Goal: Information Seeking & Learning: Learn about a topic

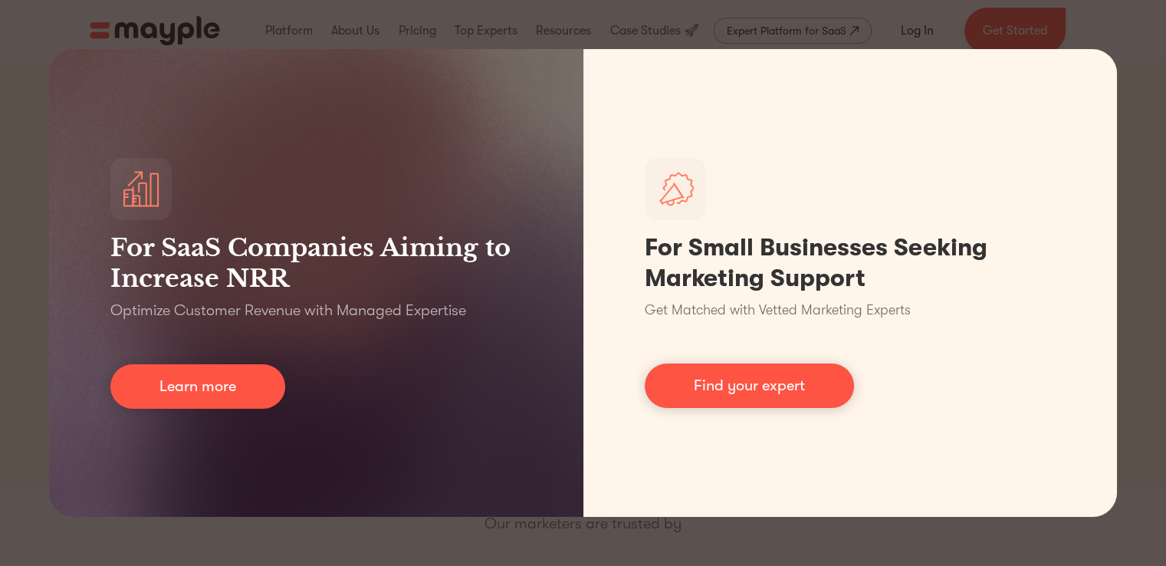
click at [5, 258] on div "For SaaS Companies Aiming to Increase NRR Optimize Customer Revenue with Manage…" at bounding box center [583, 283] width 1166 height 566
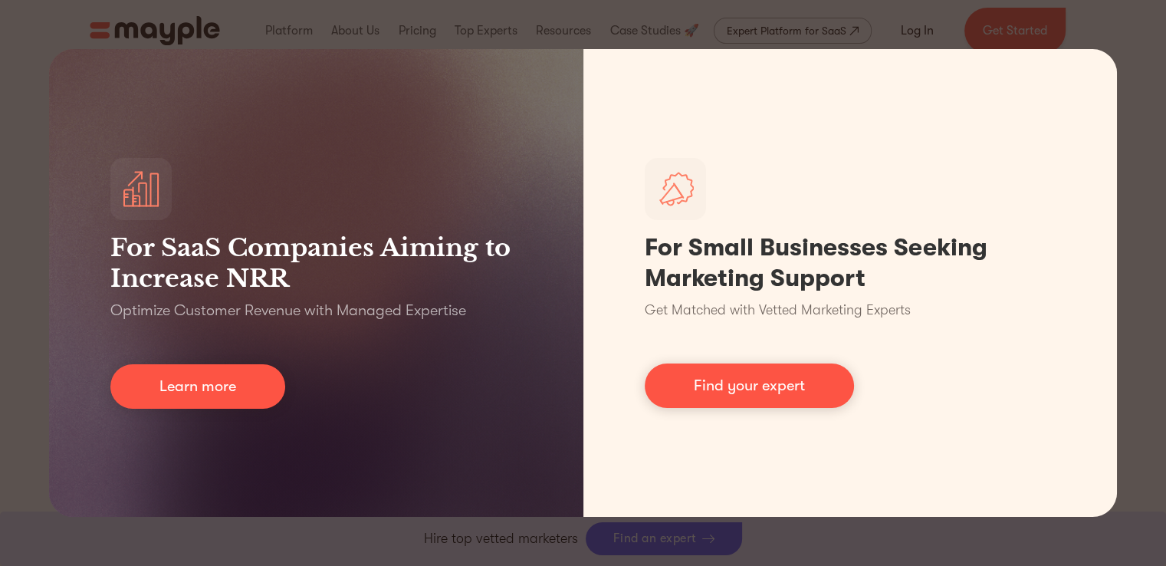
click at [1155, 68] on div "For SaaS Companies Aiming to Increase NRR Optimize Customer Revenue with Manage…" at bounding box center [583, 283] width 1166 height 566
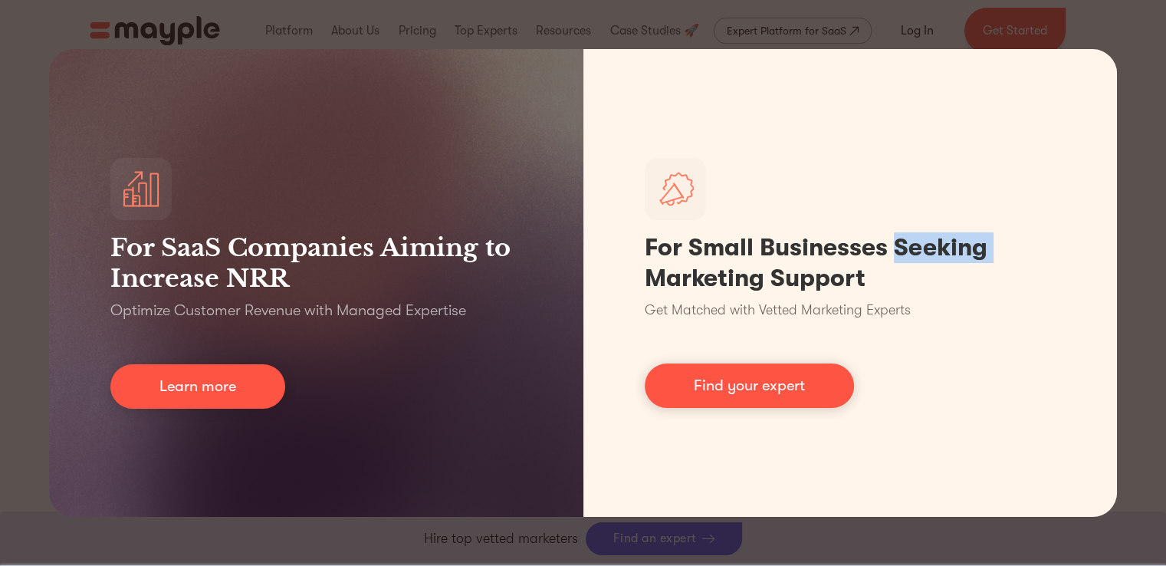
click at [1155, 68] on div "For SaaS Companies Aiming to Increase NRR Optimize Customer Revenue with Manage…" at bounding box center [583, 283] width 1166 height 566
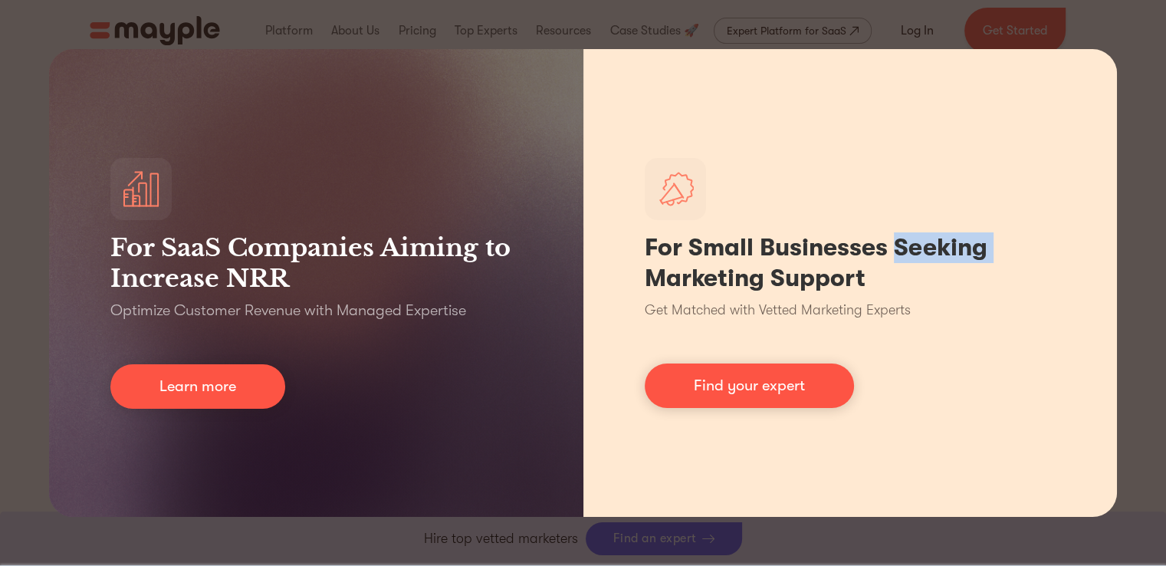
click at [1064, 51] on div "For Small Businesses Seeking Marketing Support Get Matched with Vetted Marketin…" at bounding box center [851, 283] width 535 height 468
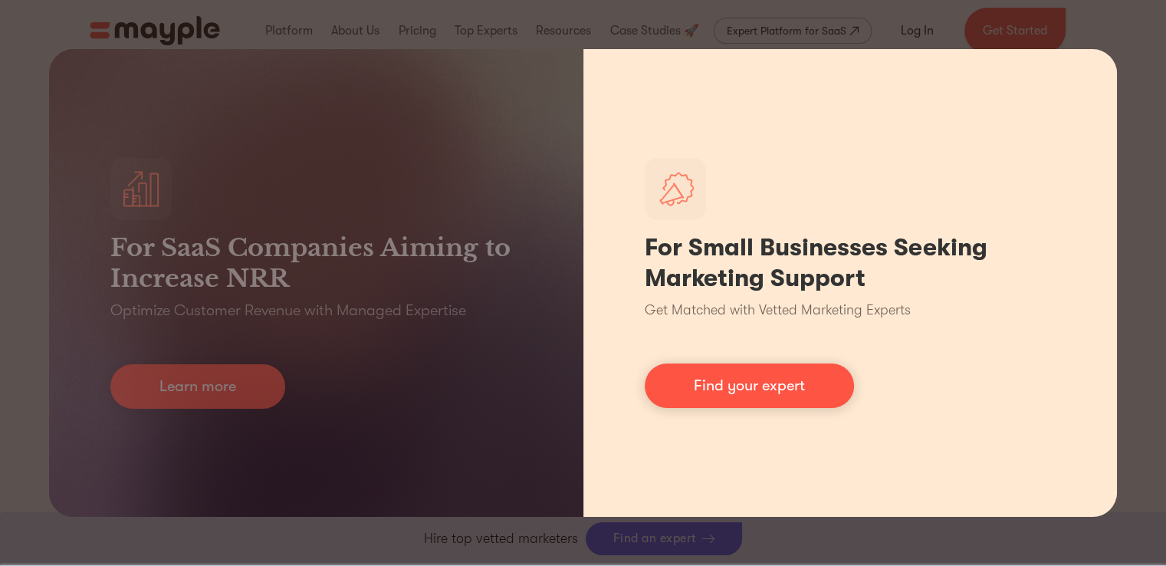
click at [1018, 120] on div "For Small Businesses Seeking Marketing Support Get Matched with Vetted Marketin…" at bounding box center [851, 283] width 535 height 468
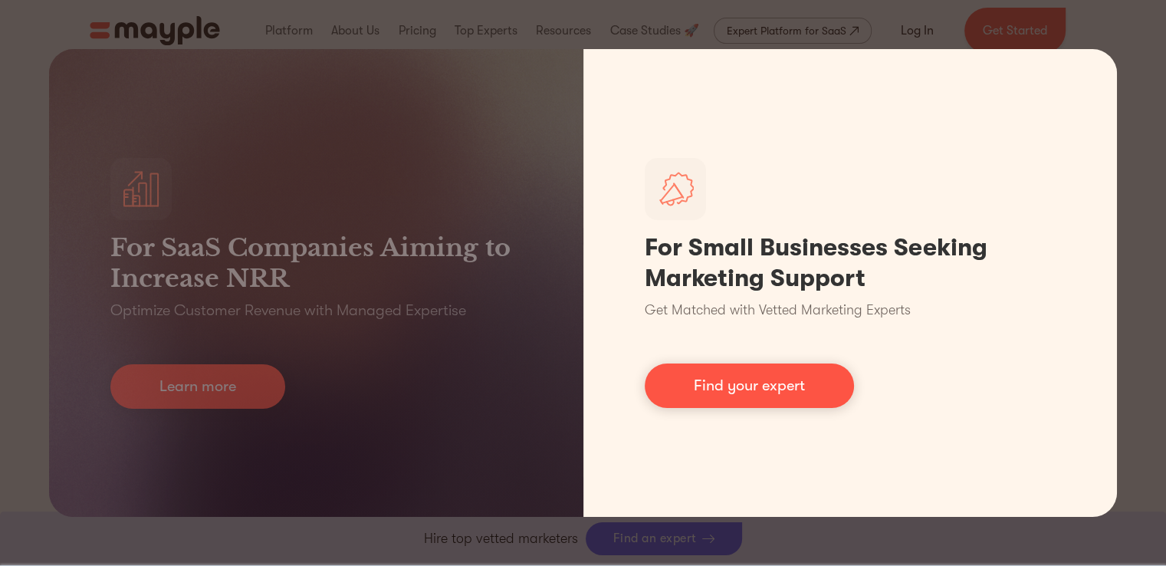
scroll to position [1107, 0]
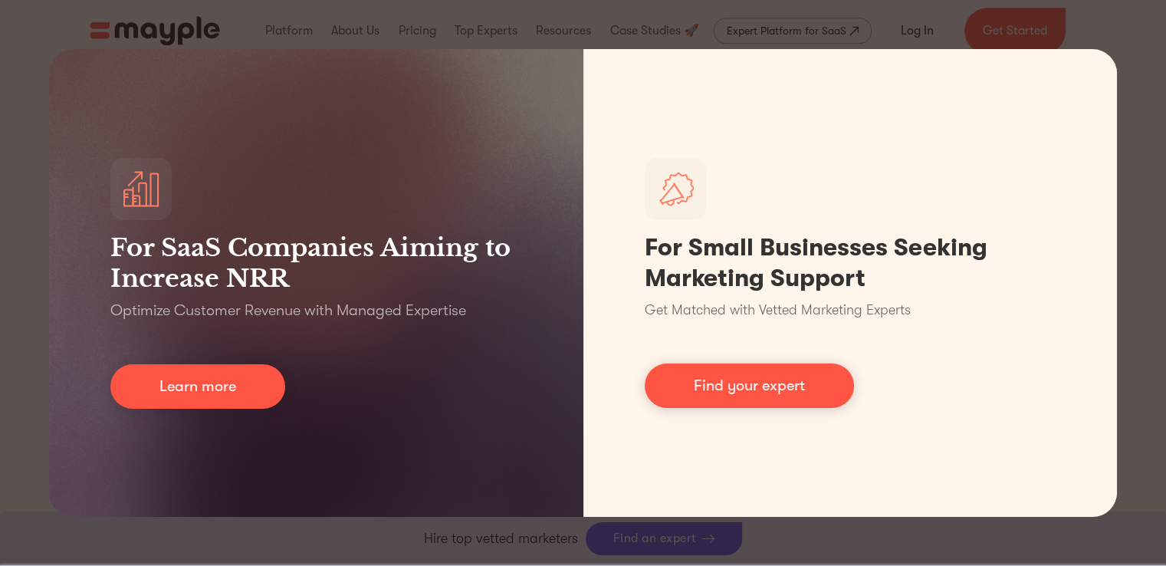
click at [1127, 185] on div "For SaaS Companies Aiming to Increase NRR Optimize Customer Revenue with Manage…" at bounding box center [583, 283] width 1166 height 566
click at [1150, 91] on div "For SaaS Companies Aiming to Increase NRR Optimize Customer Revenue with Manage…" at bounding box center [583, 283] width 1166 height 566
click at [1143, 55] on div "For SaaS Companies Aiming to Increase NRR Optimize Customer Revenue with Manage…" at bounding box center [583, 283] width 1166 height 566
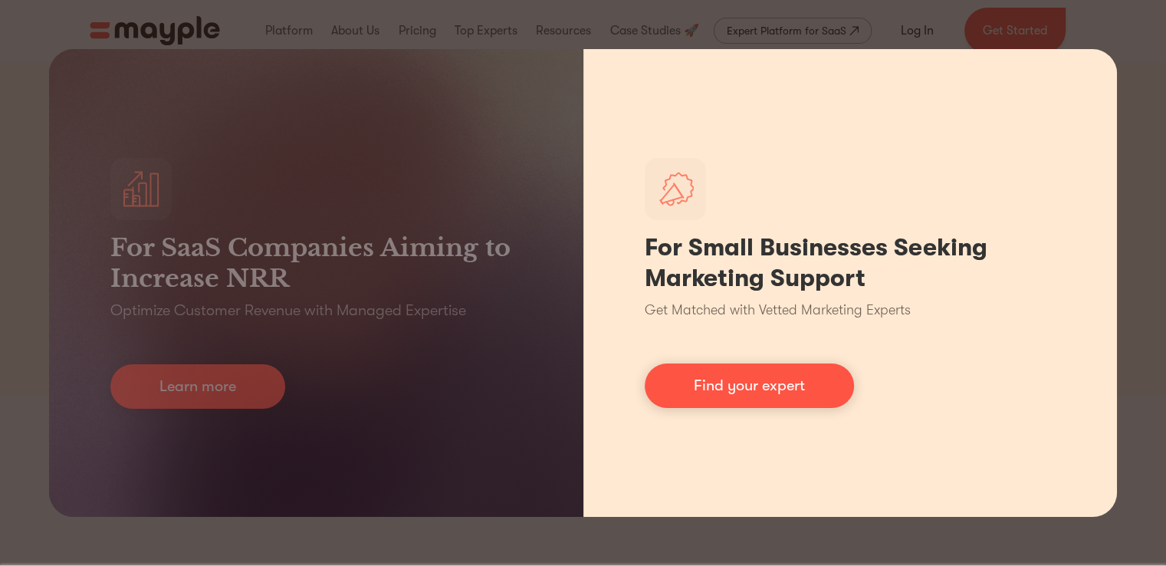
scroll to position [0, 0]
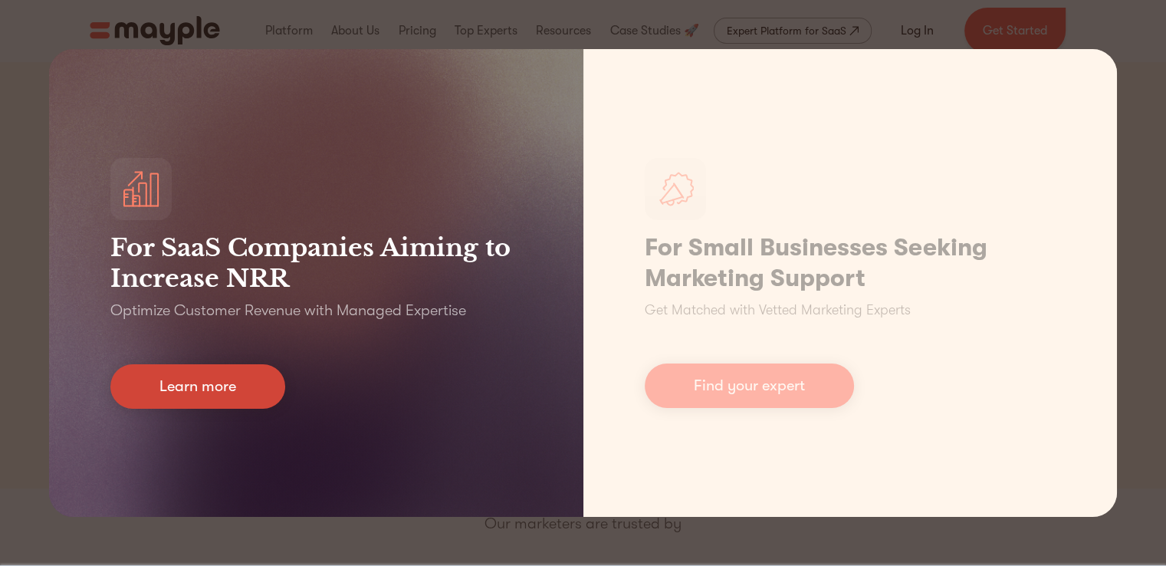
click at [233, 374] on link "Learn more" at bounding box center [197, 386] width 175 height 44
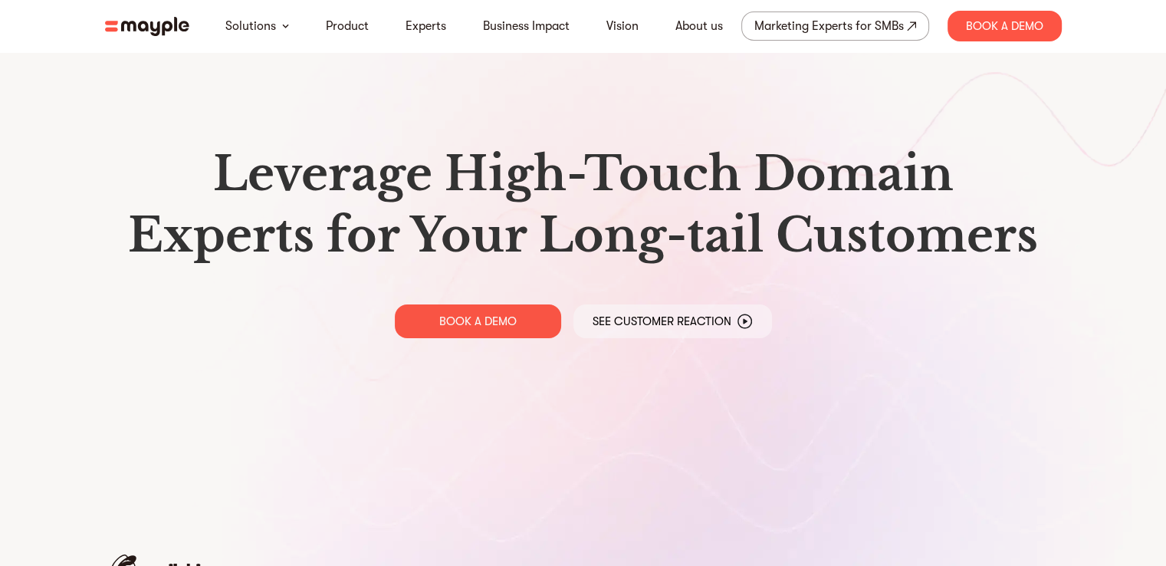
click at [150, 20] on img at bounding box center [147, 26] width 84 height 19
